Goal: Information Seeking & Learning: Check status

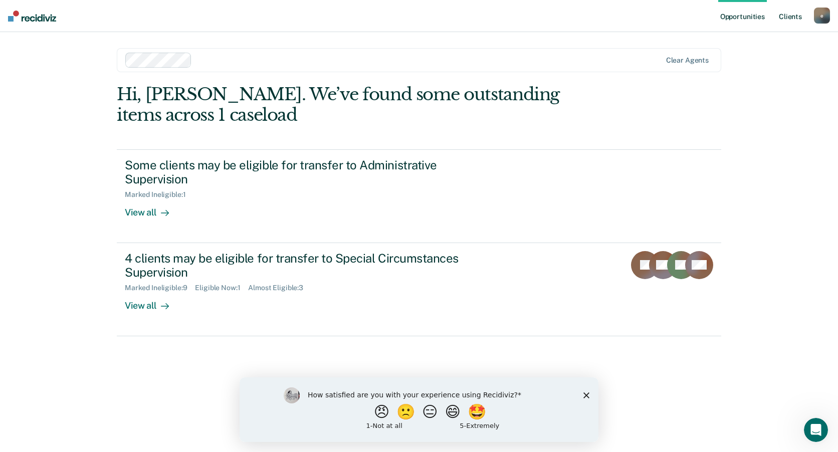
click at [785, 19] on link "Client s" at bounding box center [790, 16] width 27 height 32
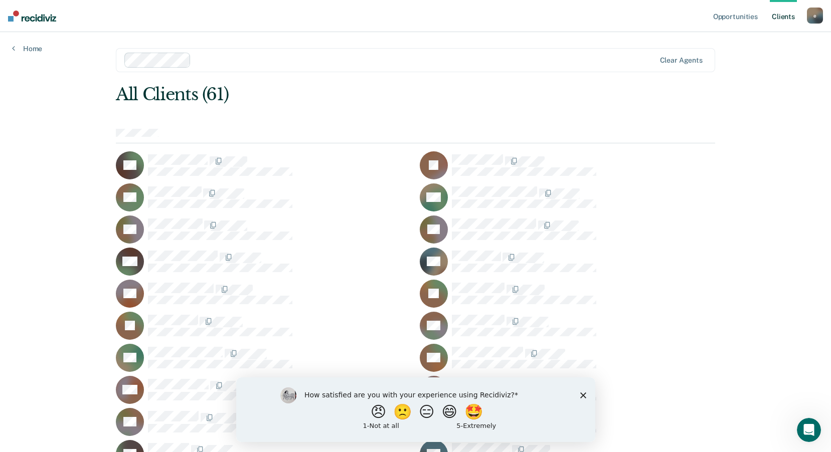
click at [584, 395] on icon "Close survey" at bounding box center [583, 395] width 6 height 6
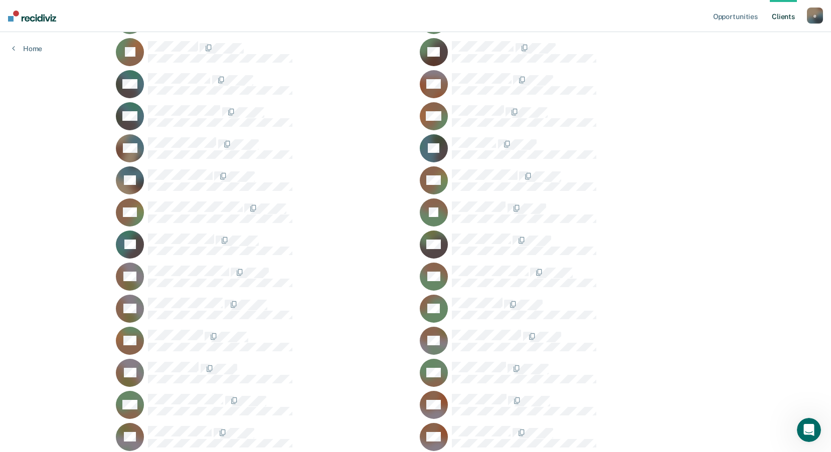
scroll to position [552, 0]
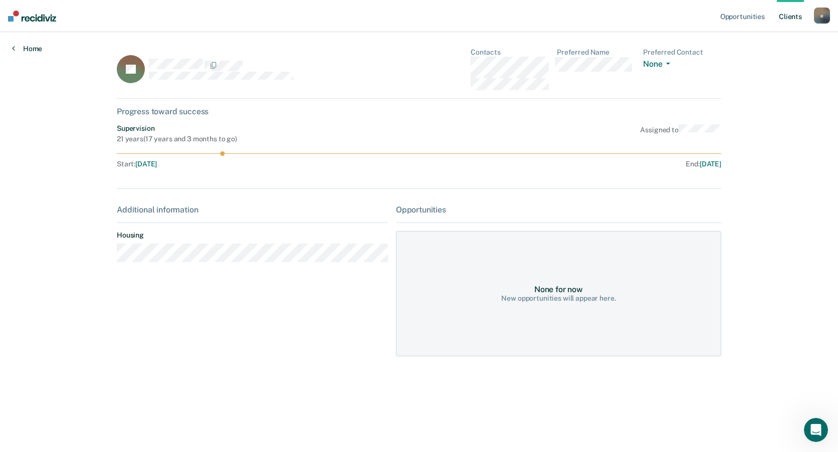
click at [25, 45] on link "Home" at bounding box center [27, 48] width 30 height 9
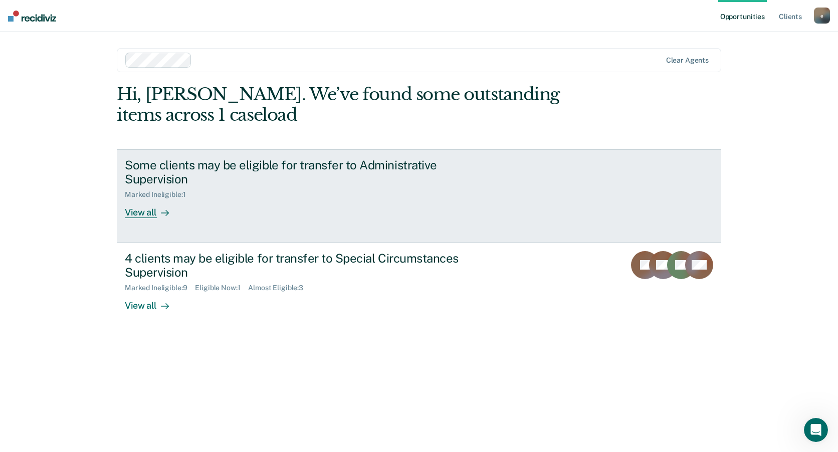
click at [138, 204] on div "View all" at bounding box center [153, 209] width 56 height 20
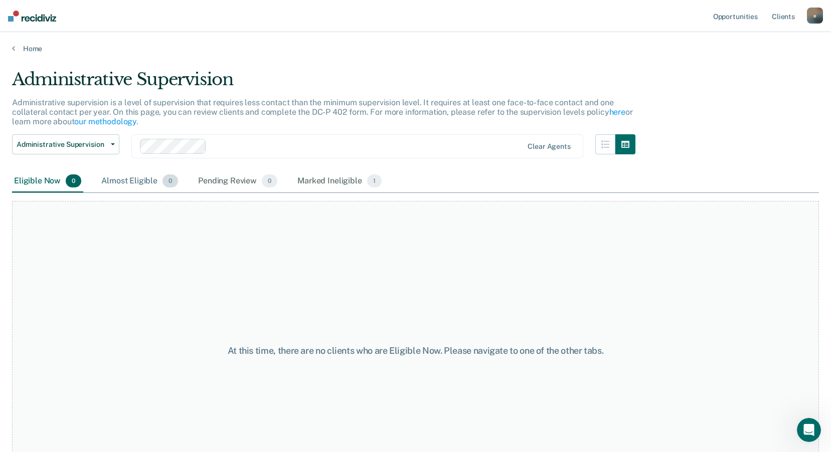
click at [141, 176] on div "Almost Eligible 0" at bounding box center [139, 182] width 81 height 22
click at [210, 181] on div "Pending Review 0" at bounding box center [237, 182] width 83 height 22
drag, startPoint x: 210, startPoint y: 181, endPoint x: 298, endPoint y: 191, distance: 89.3
click at [298, 191] on div "Marked Ineligible 1" at bounding box center [339, 182] width 88 height 22
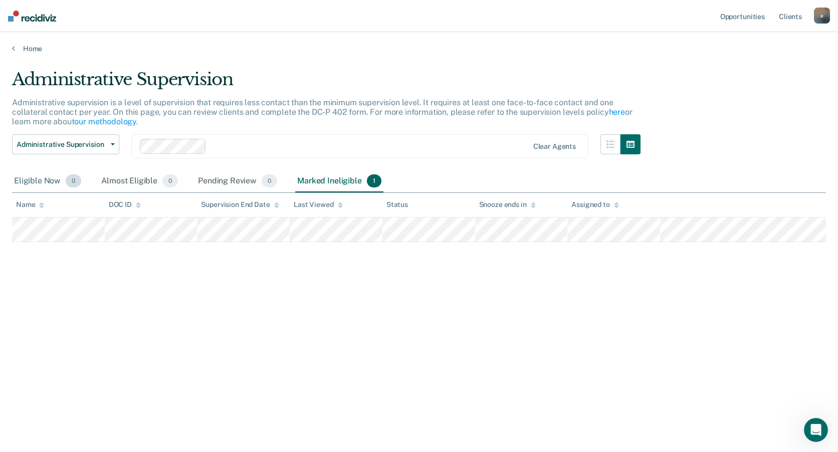
click at [46, 174] on div "Eligible Now 0" at bounding box center [47, 182] width 71 height 22
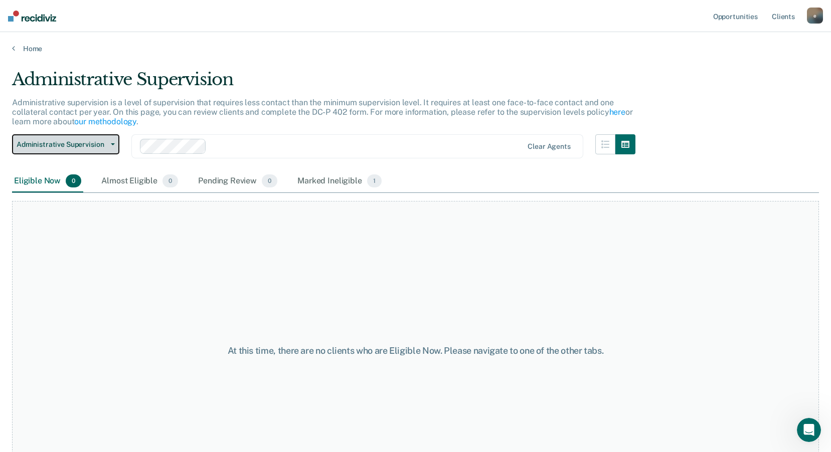
click at [81, 149] on button "Administrative Supervision" at bounding box center [65, 144] width 107 height 20
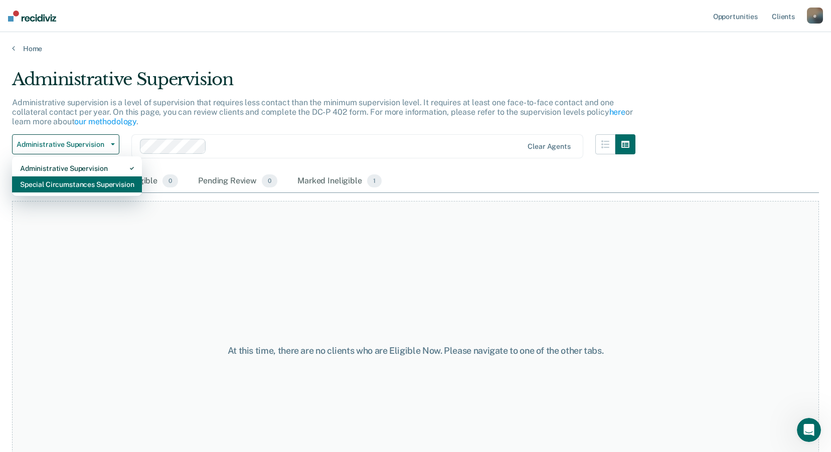
click at [86, 188] on div "Special Circumstances Supervision" at bounding box center [77, 185] width 114 height 16
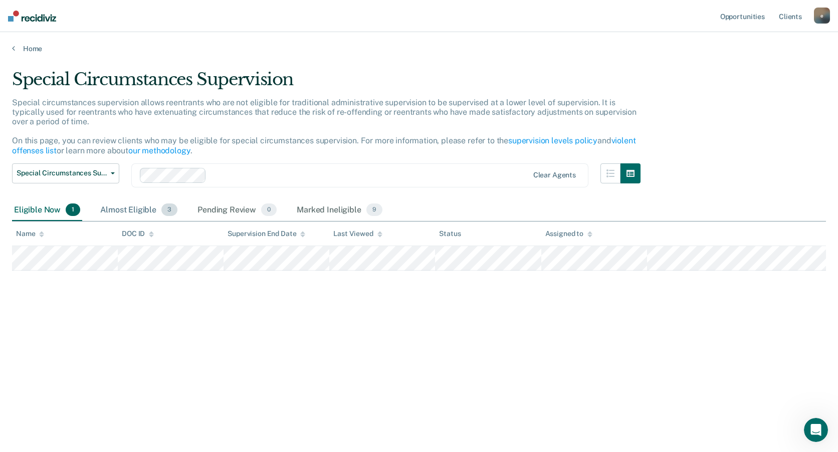
click at [116, 211] on div "Almost Eligible 3" at bounding box center [138, 211] width 81 height 22
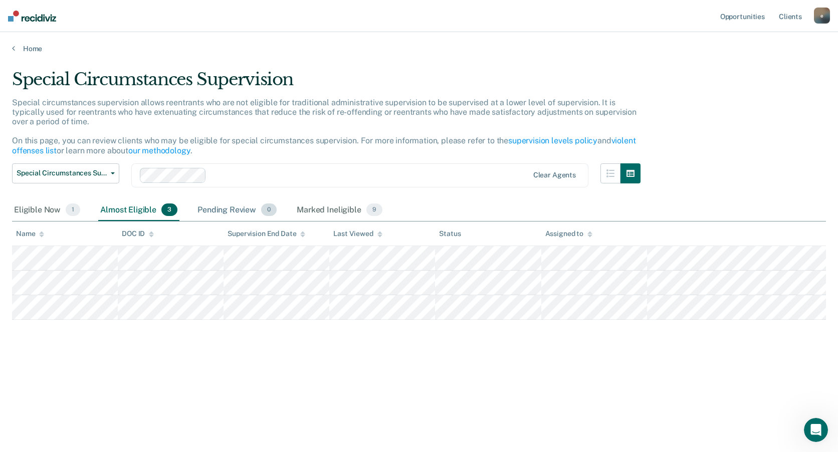
click at [226, 211] on div "Pending Review 0" at bounding box center [237, 211] width 83 height 22
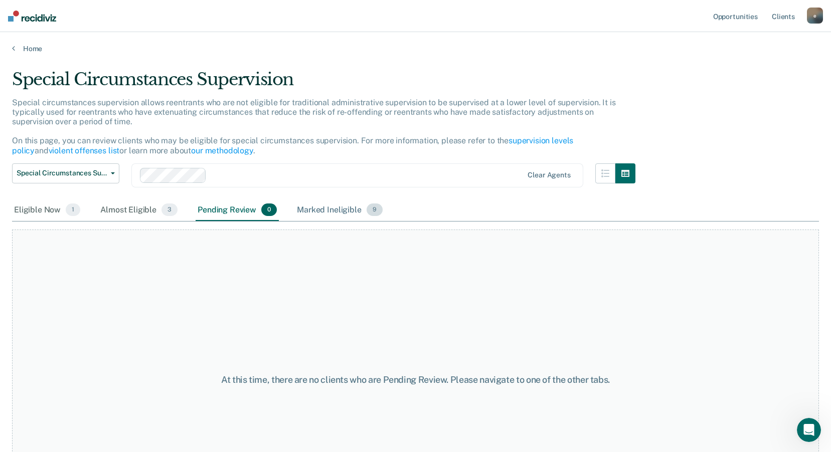
click at [309, 210] on div "Marked Ineligible 9" at bounding box center [340, 211] width 90 height 22
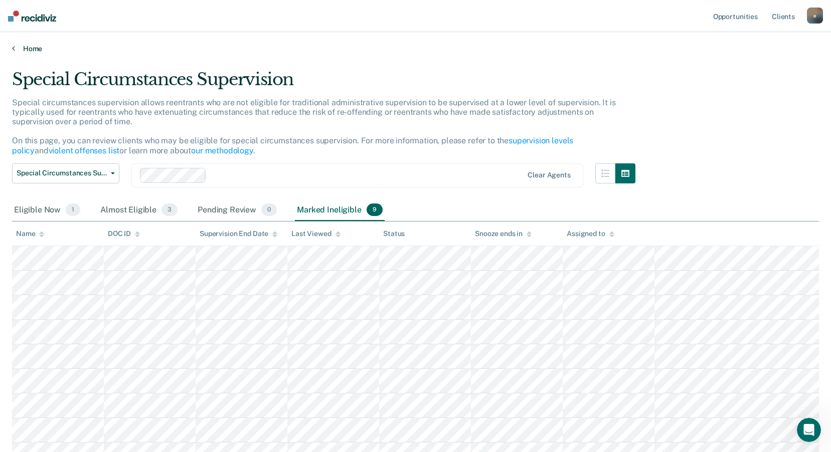
click at [34, 45] on link "Home" at bounding box center [415, 48] width 807 height 9
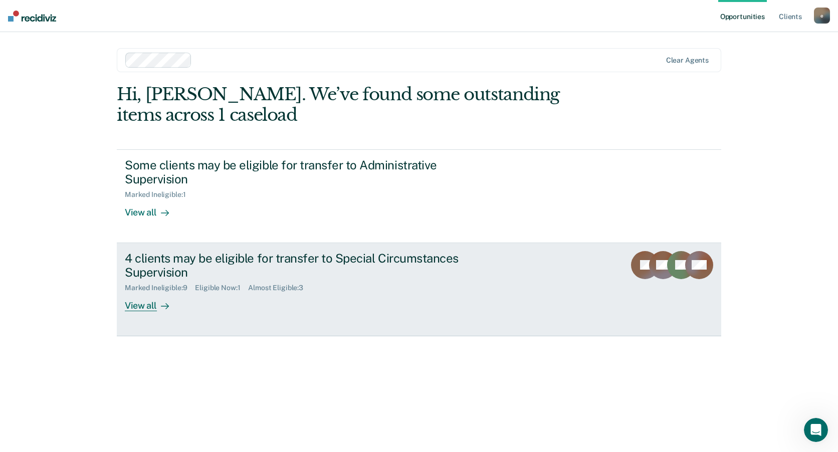
click at [154, 307] on div "View all" at bounding box center [153, 302] width 56 height 20
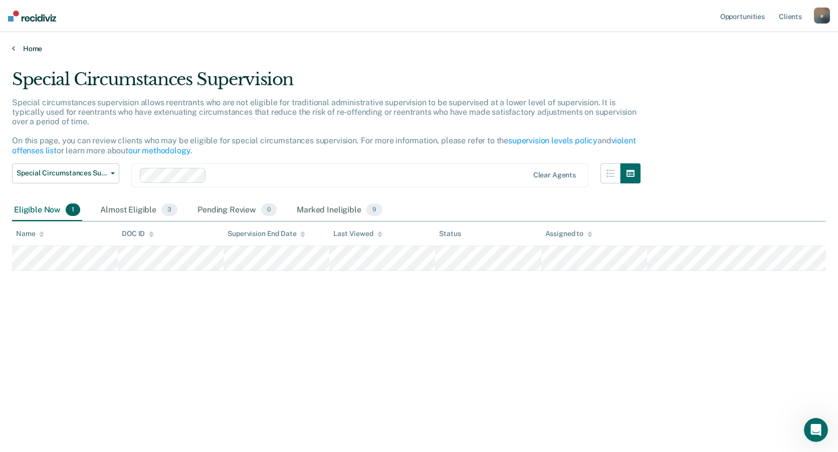
click at [33, 53] on link "Home" at bounding box center [419, 48] width 814 height 9
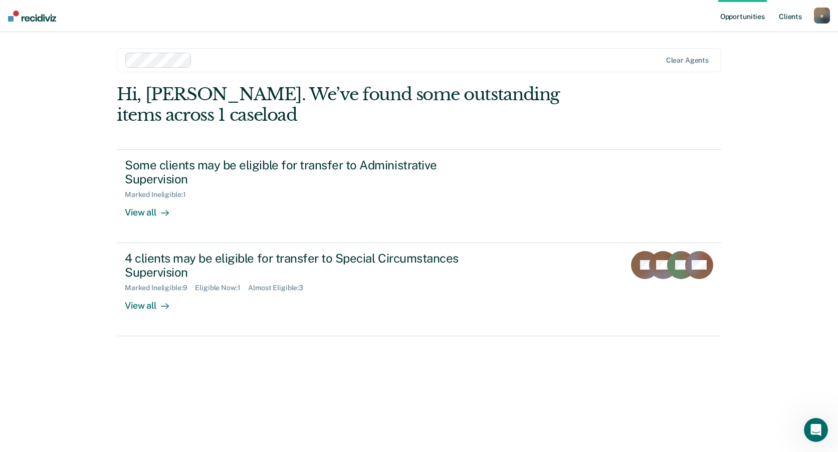
click at [796, 15] on link "Client s" at bounding box center [790, 16] width 27 height 32
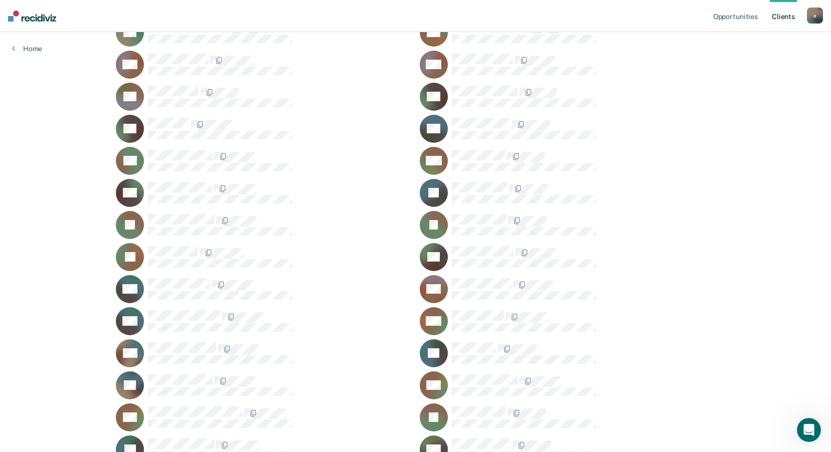
scroll to position [451, 0]
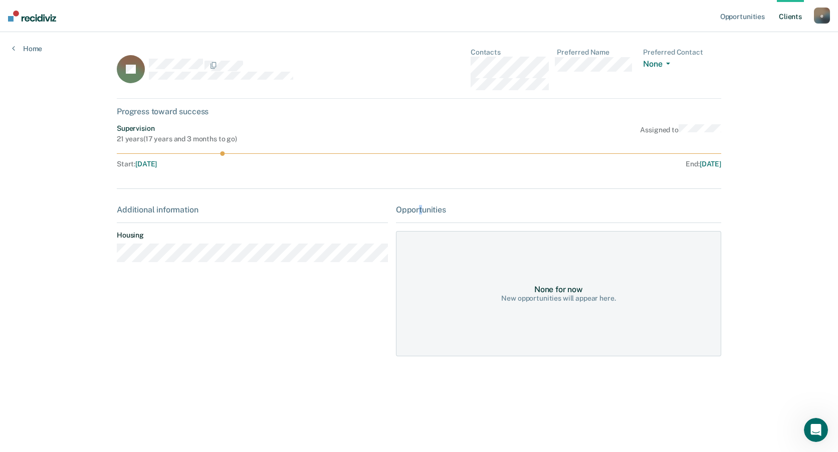
click at [421, 211] on div "Opportunities" at bounding box center [558, 210] width 325 height 10
drag, startPoint x: 421, startPoint y: 211, endPoint x: 379, endPoint y: 207, distance: 42.4
click at [379, 207] on div "Additional information" at bounding box center [252, 210] width 271 height 10
click at [657, 67] on button "None" at bounding box center [658, 65] width 31 height 12
click at [635, 89] on dl "Preferred Name" at bounding box center [596, 69] width 78 height 42
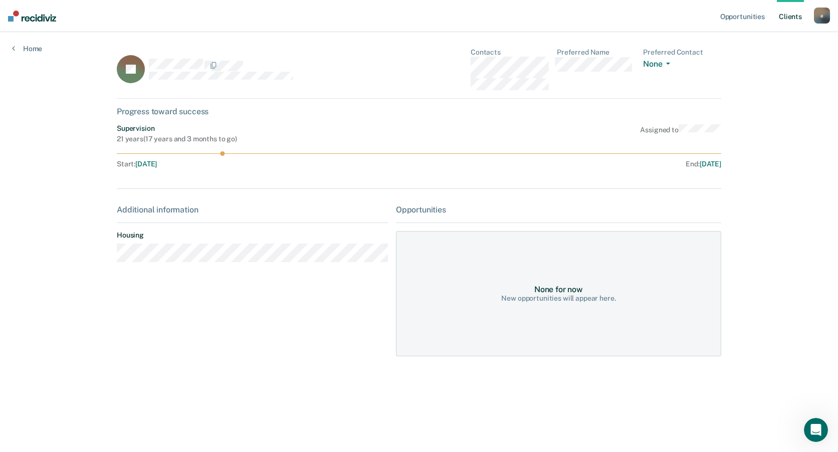
click at [140, 66] on icon at bounding box center [136, 62] width 41 height 34
click at [737, 6] on link "Opportunities" at bounding box center [743, 16] width 49 height 32
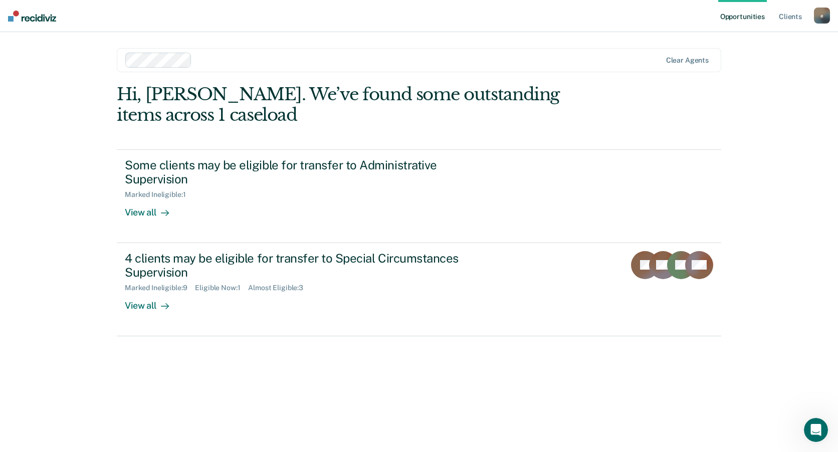
click at [738, 11] on link "Opportunities" at bounding box center [743, 16] width 49 height 32
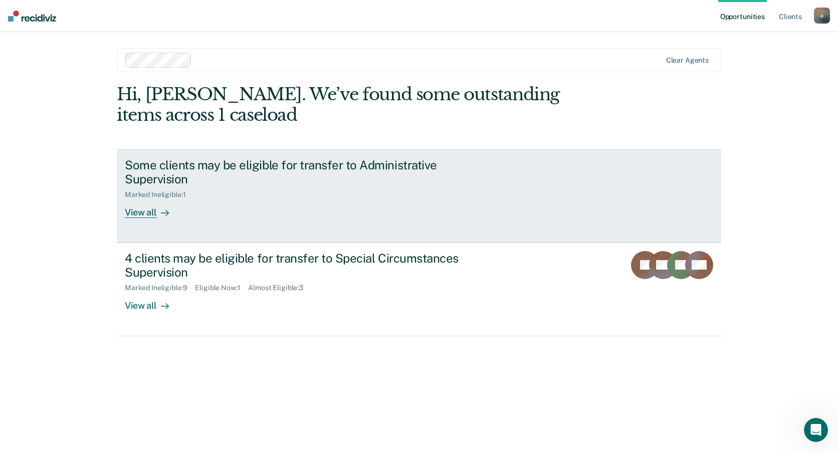
click at [150, 213] on div "View all" at bounding box center [153, 209] width 56 height 20
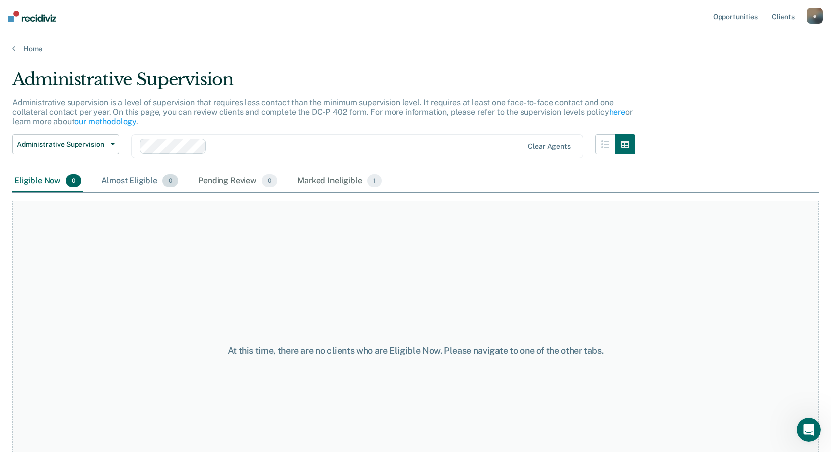
click at [125, 180] on div "Almost Eligible 0" at bounding box center [139, 182] width 81 height 22
click at [206, 182] on div "Pending Review 0" at bounding box center [237, 182] width 83 height 22
click at [320, 183] on div "Marked Ineligible 1" at bounding box center [339, 182] width 88 height 22
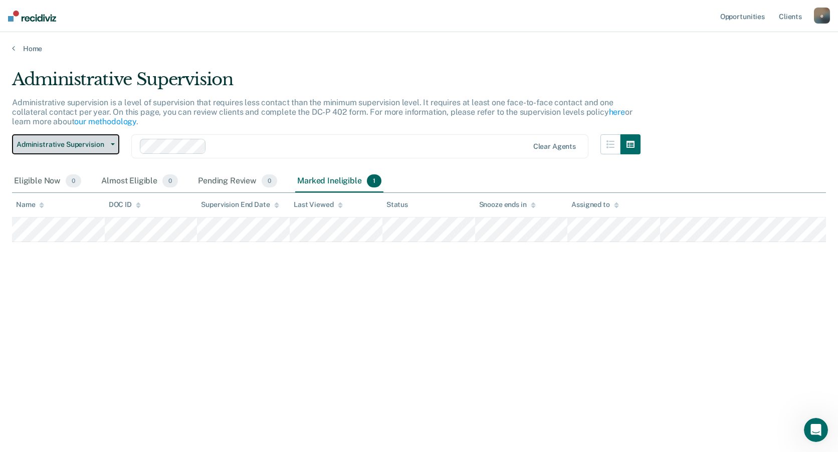
drag, startPoint x: 79, startPoint y: 146, endPoint x: 75, endPoint y: 162, distance: 17.2
click at [80, 146] on span "Administrative Supervision" at bounding box center [62, 144] width 90 height 9
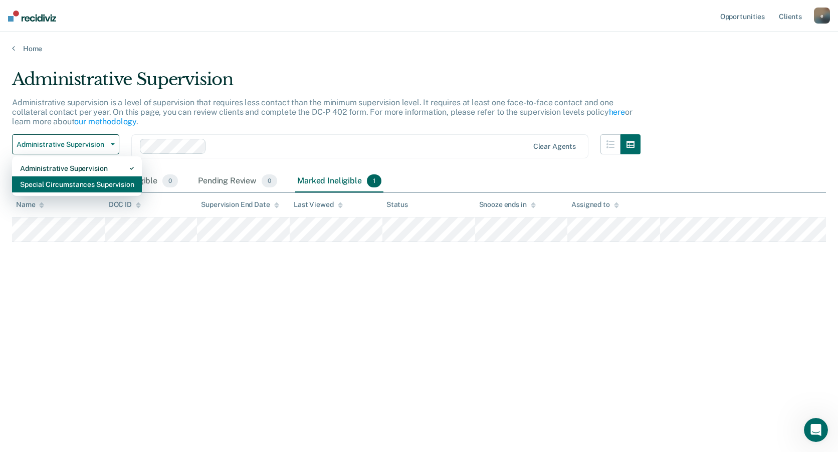
click at [61, 182] on div "Special Circumstances Supervision" at bounding box center [77, 185] width 114 height 16
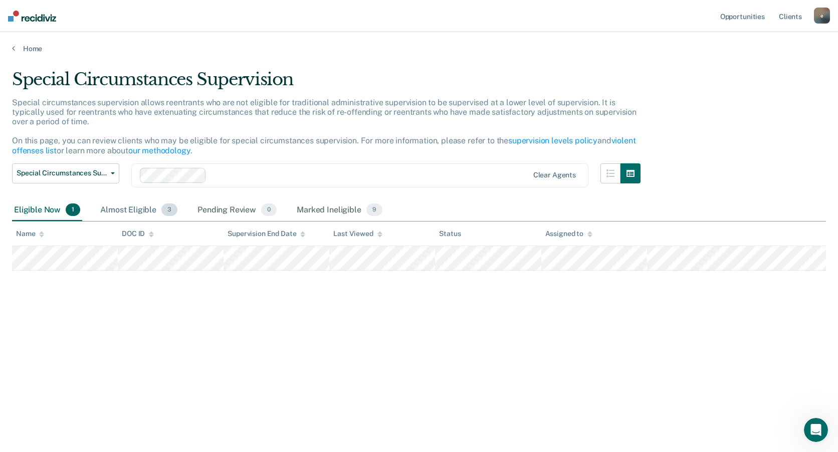
click at [123, 214] on div "Almost Eligible 3" at bounding box center [138, 211] width 81 height 22
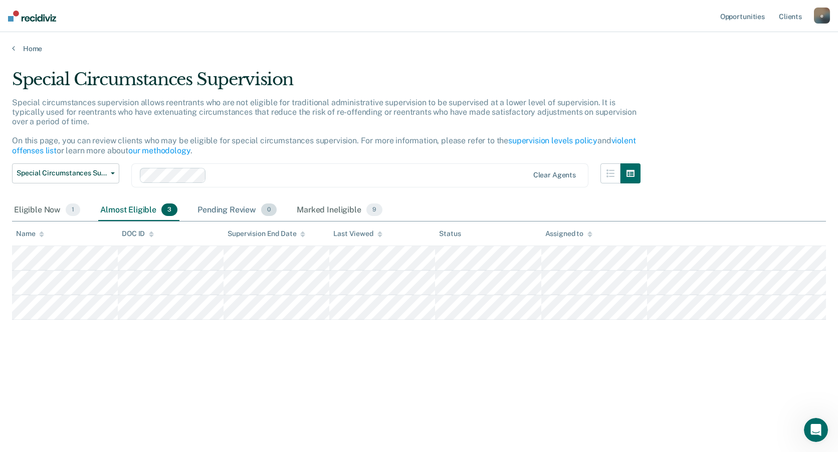
click at [206, 213] on div "Pending Review 0" at bounding box center [237, 211] width 83 height 22
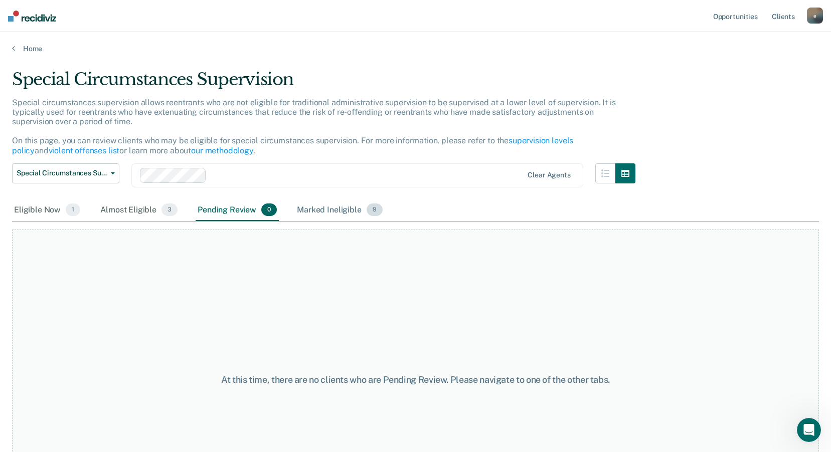
click at [328, 212] on div "Marked Ineligible 9" at bounding box center [340, 211] width 90 height 22
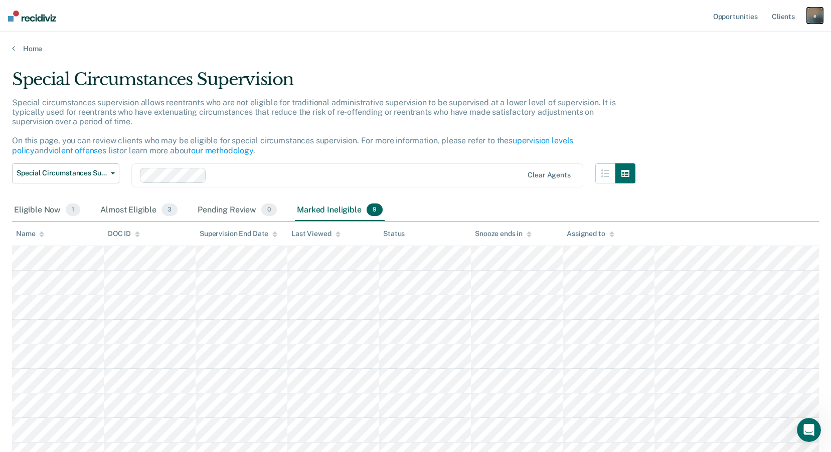
click at [813, 21] on div "e" at bounding box center [815, 16] width 16 height 16
click at [757, 64] on link "Log Out" at bounding box center [774, 66] width 81 height 9
